Goal: Task Accomplishment & Management: Manage account settings

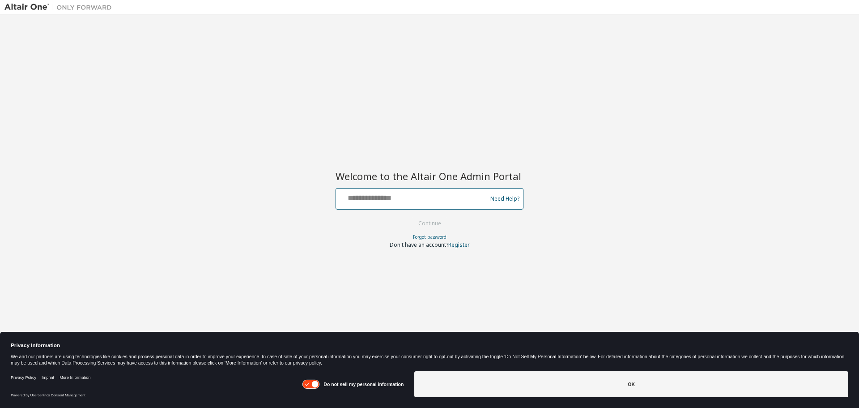
click at [372, 201] on input "text" at bounding box center [413, 196] width 146 height 13
type input "**********"
click at [409, 217] on button "Continue" at bounding box center [430, 223] width 42 height 13
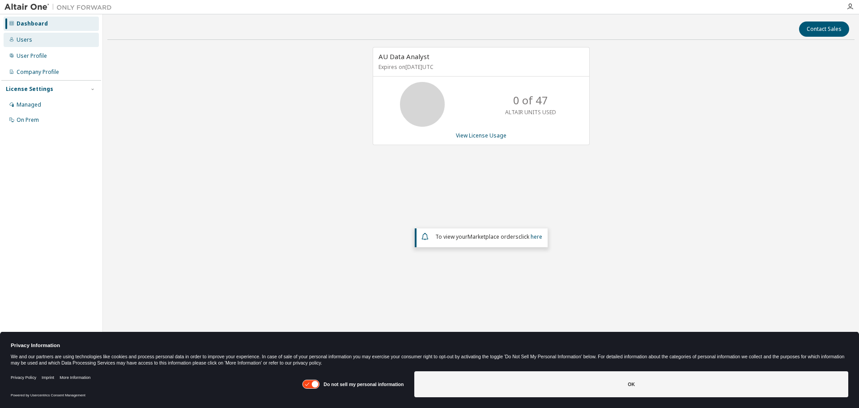
click at [27, 43] on div "Users" at bounding box center [25, 39] width 16 height 7
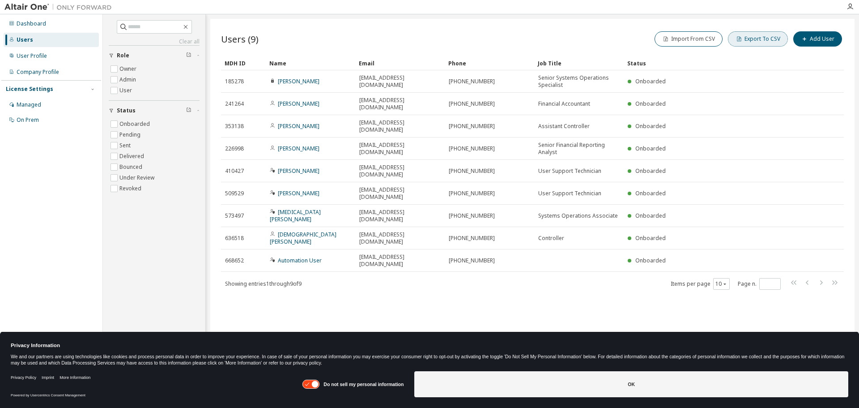
click at [750, 37] on button "Export To CSV" at bounding box center [758, 38] width 60 height 15
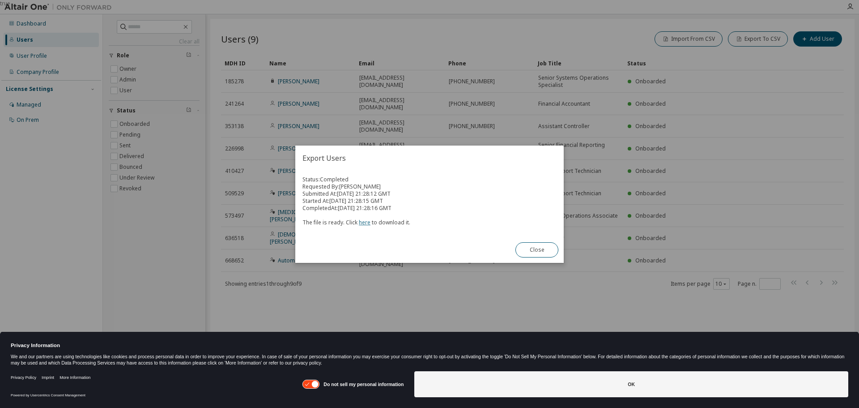
click at [365, 222] on link "here" at bounding box center [365, 222] width 12 height 8
click at [363, 221] on link "here" at bounding box center [365, 222] width 12 height 8
click at [548, 248] on button "Close" at bounding box center [537, 249] width 43 height 15
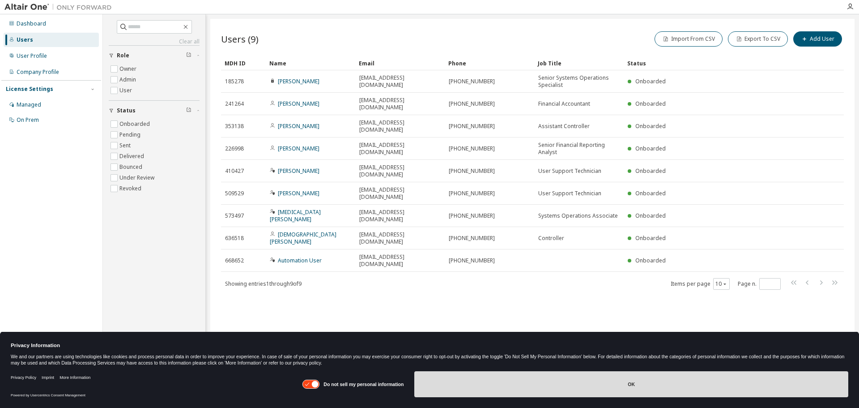
click at [501, 378] on button "OK" at bounding box center [631, 384] width 434 height 26
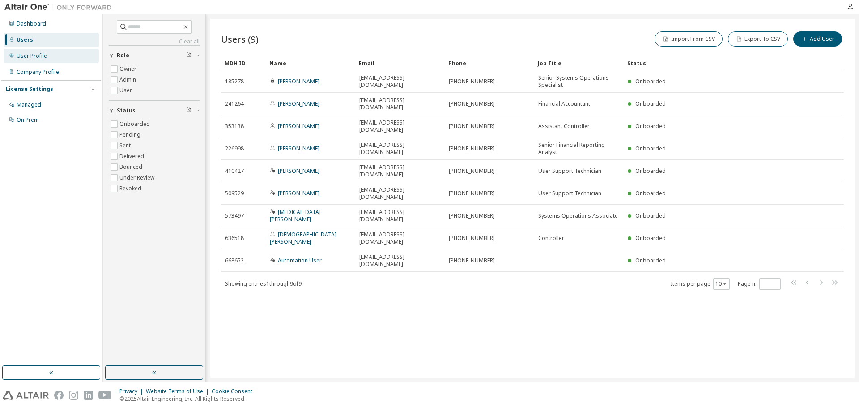
click at [56, 60] on div "User Profile" at bounding box center [51, 56] width 95 height 14
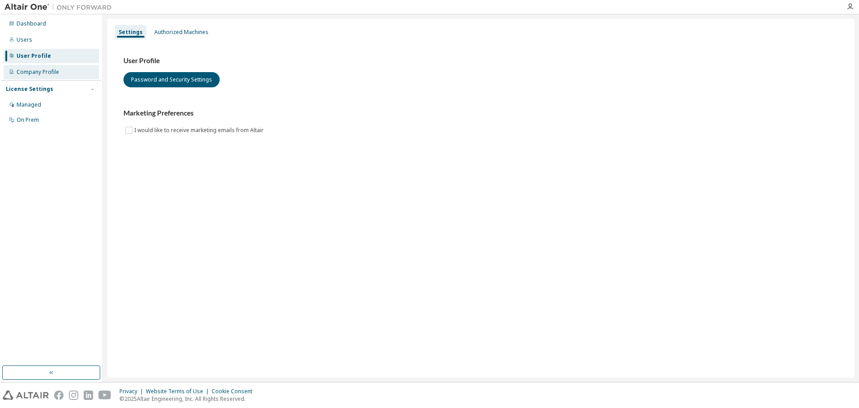
click at [54, 68] on div "Company Profile" at bounding box center [38, 71] width 43 height 7
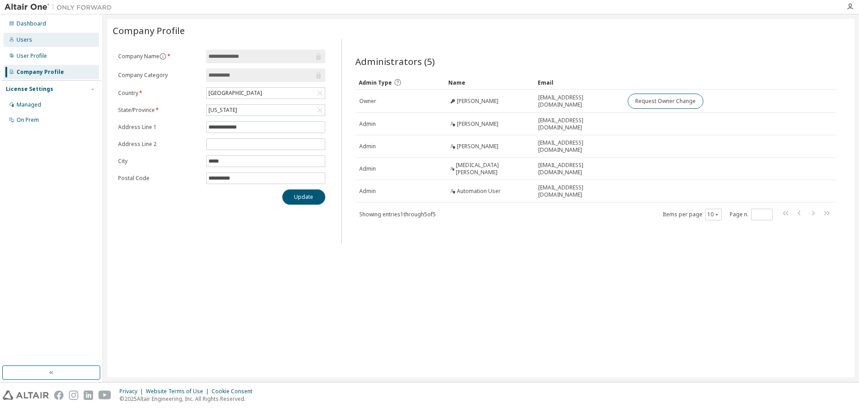
click at [47, 34] on div "Users" at bounding box center [51, 40] width 95 height 14
